Goal: Navigation & Orientation: Understand site structure

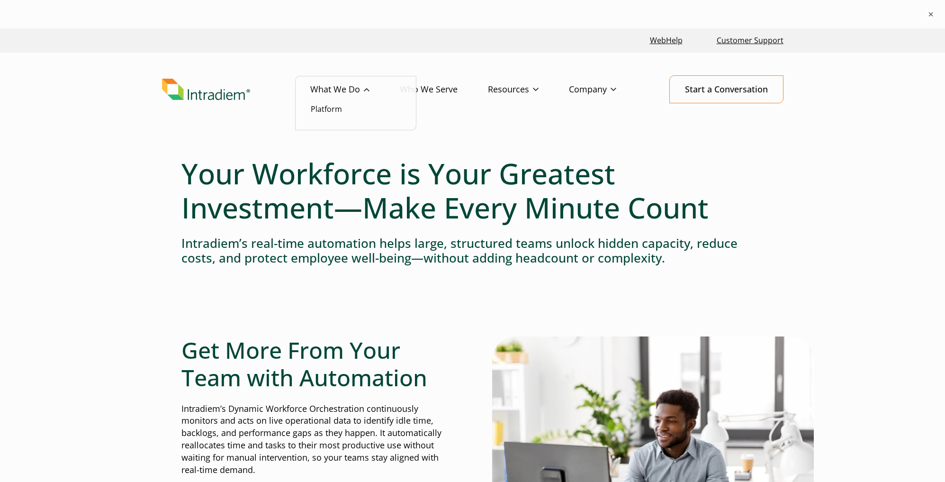
click at [341, 87] on link "What We Do" at bounding box center [355, 89] width 90 height 27
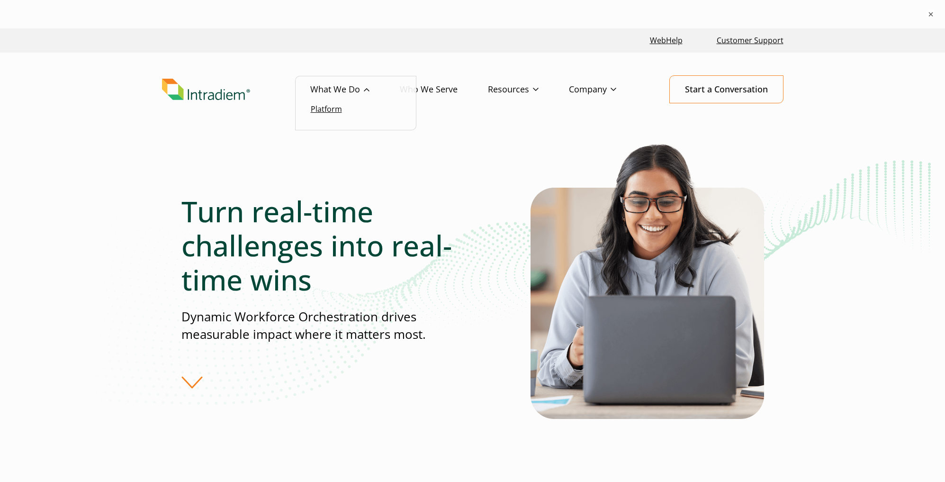
click at [325, 108] on link "Platform" at bounding box center [326, 109] width 31 height 10
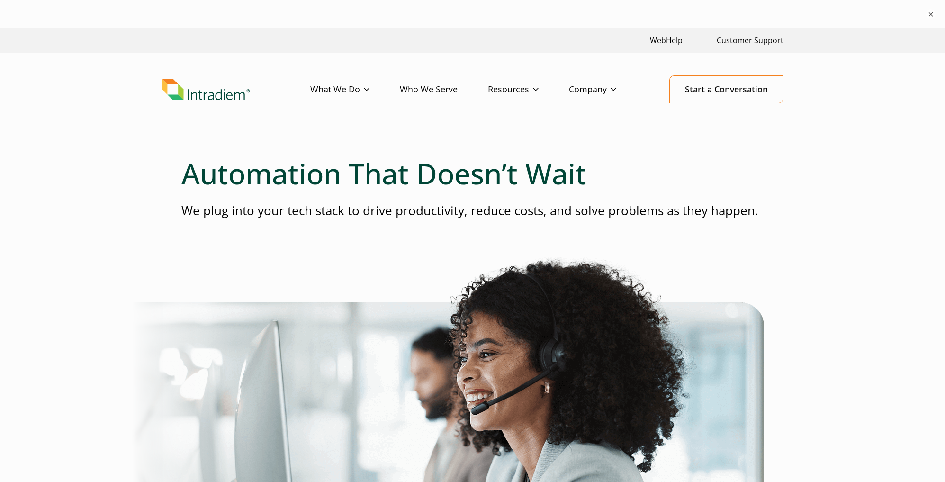
click at [421, 92] on link "Who We Serve" at bounding box center [444, 89] width 88 height 27
